Goal: Information Seeking & Learning: Learn about a topic

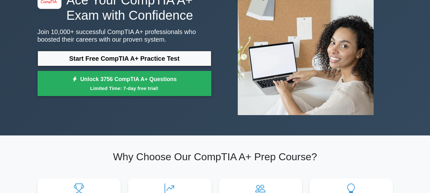
scroll to position [32, 0]
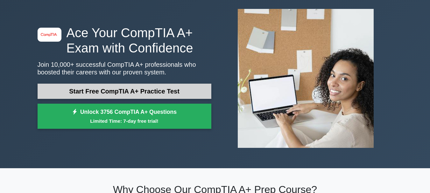
click at [192, 91] on link "Start Free CompTIA A+ Practice Test" at bounding box center [125, 91] width 174 height 15
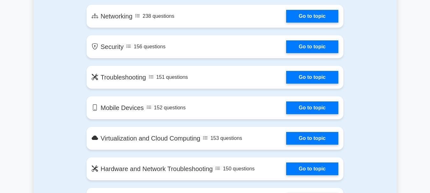
scroll to position [443, 0]
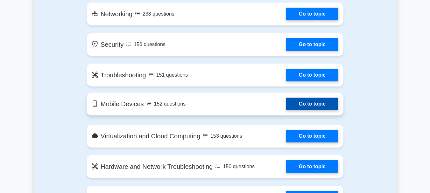
click at [321, 103] on link "Go to topic" at bounding box center [312, 104] width 52 height 13
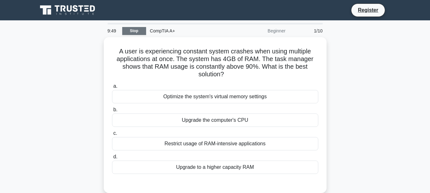
click at [124, 31] on link "Stop" at bounding box center [134, 31] width 24 height 8
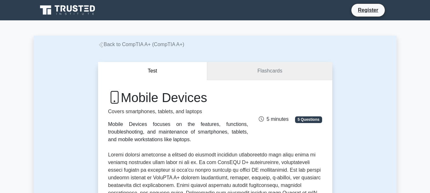
click at [255, 70] on link "Flashcards" at bounding box center [269, 71] width 125 height 18
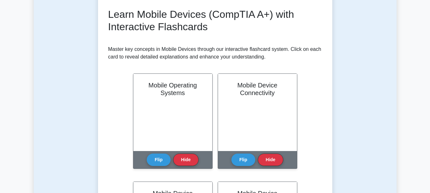
scroll to position [89, 0]
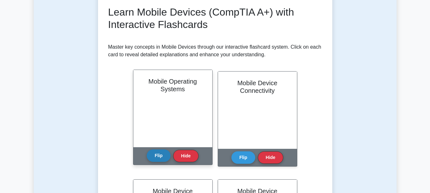
click at [161, 157] on button "Flip" at bounding box center [159, 155] width 24 height 12
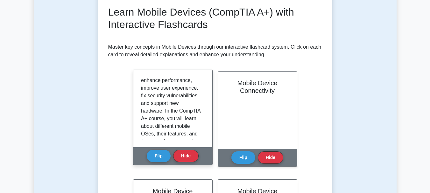
scroll to position [136, 0]
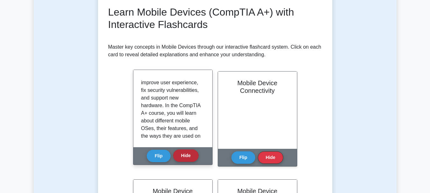
click at [186, 155] on button "Hide" at bounding box center [185, 155] width 25 height 12
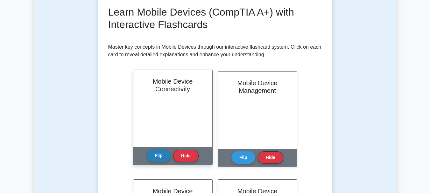
click at [158, 160] on button "Flip" at bounding box center [159, 155] width 24 height 12
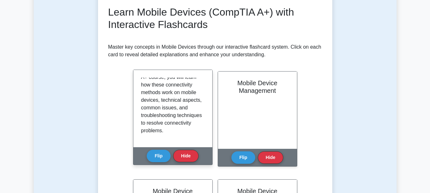
scroll to position [178, 0]
click at [154, 160] on button "Flip" at bounding box center [159, 155] width 24 height 12
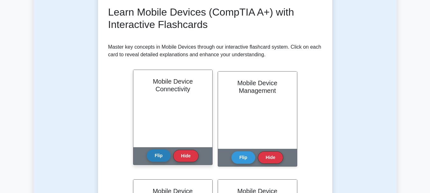
click at [157, 159] on button "Flip" at bounding box center [159, 155] width 24 height 12
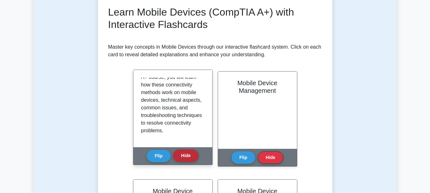
click at [177, 153] on button "Hide" at bounding box center [185, 155] width 25 height 12
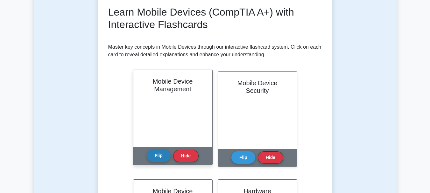
click at [165, 155] on button "Flip" at bounding box center [159, 155] width 24 height 12
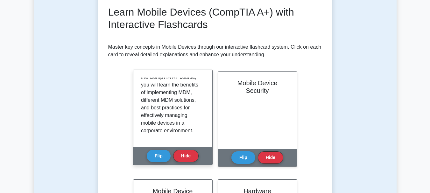
scroll to position [164, 0]
click at [182, 153] on button "Hide" at bounding box center [185, 155] width 25 height 12
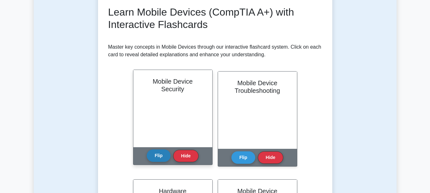
click at [162, 153] on button "Flip" at bounding box center [159, 155] width 24 height 12
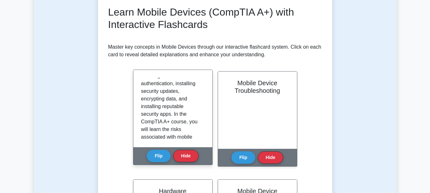
scroll to position [123, 0]
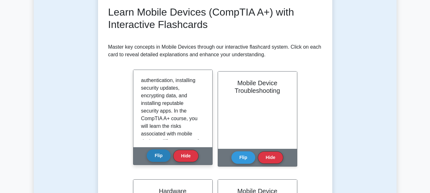
click at [159, 161] on button "Flip" at bounding box center [159, 155] width 24 height 12
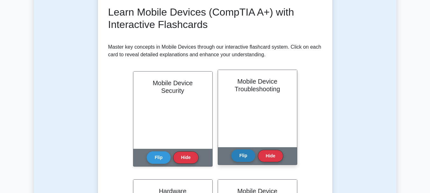
click at [245, 155] on button "Flip" at bounding box center [243, 155] width 24 height 12
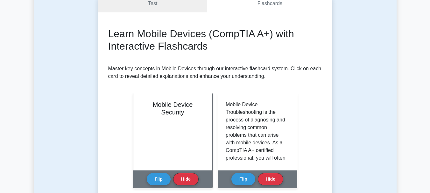
scroll to position [68, 0]
